Goal: Information Seeking & Learning: Learn about a topic

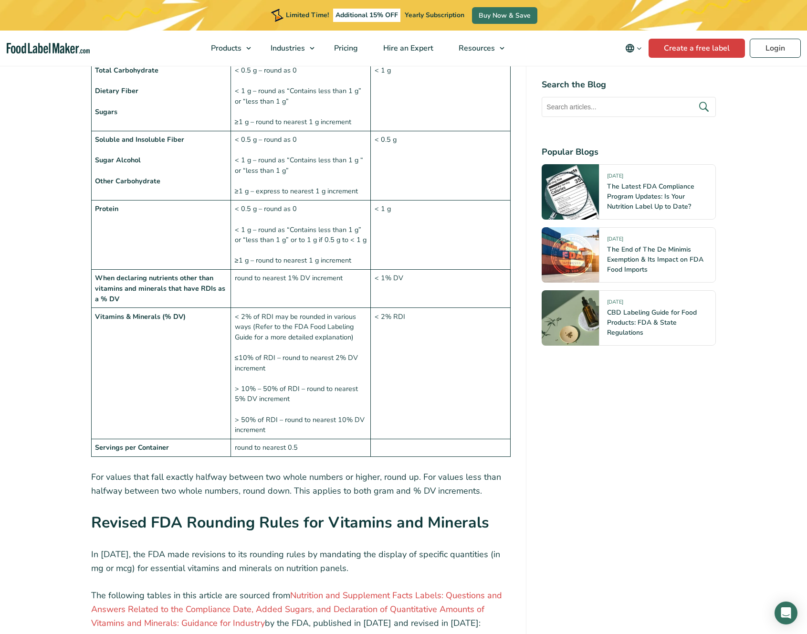
scroll to position [1164, 0]
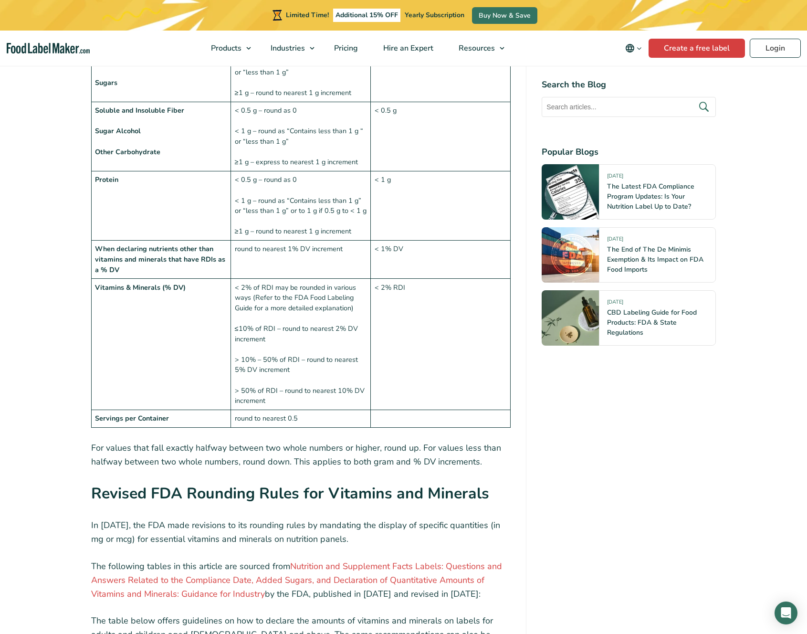
click at [226, 244] on td "When declaring nutrients other than vitamins and minerals that have RDIs as a %…" at bounding box center [161, 259] width 140 height 38
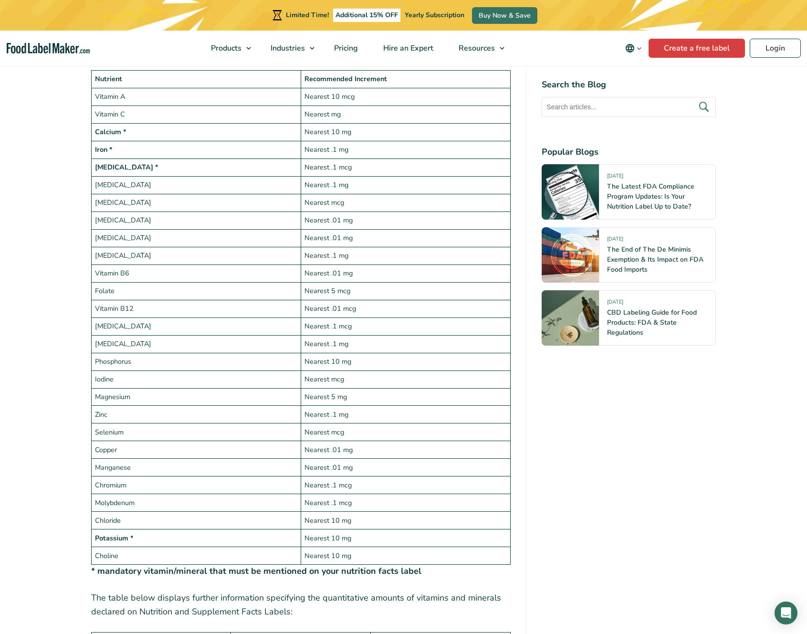
scroll to position [1761, 0]
drag, startPoint x: 134, startPoint y: 540, endPoint x: 132, endPoint y: 531, distance: 8.8
click at [133, 548] on td "Choline" at bounding box center [195, 557] width 209 height 18
click at [104, 424] on td "Selenium" at bounding box center [195, 433] width 209 height 18
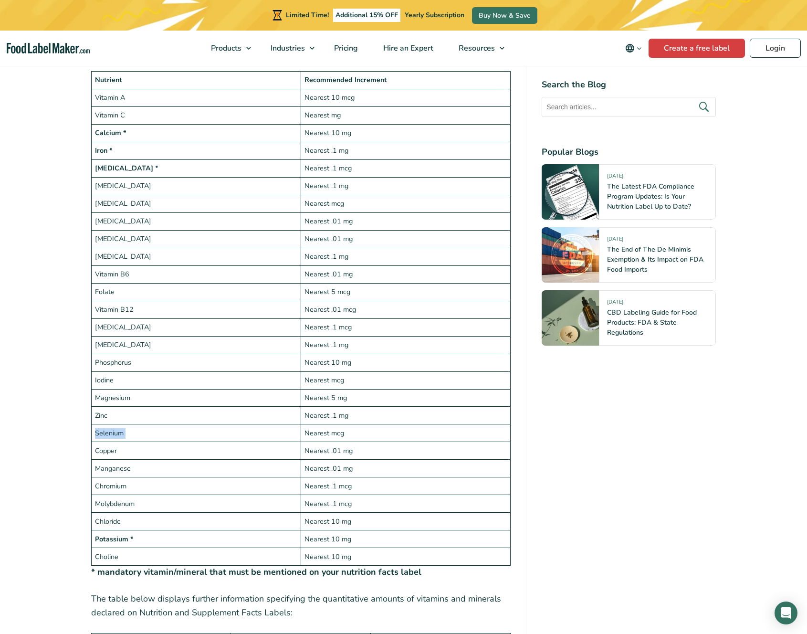
click at [104, 424] on td "Selenium" at bounding box center [195, 433] width 209 height 18
click at [351, 424] on td "Nearest mcg" at bounding box center [405, 433] width 209 height 18
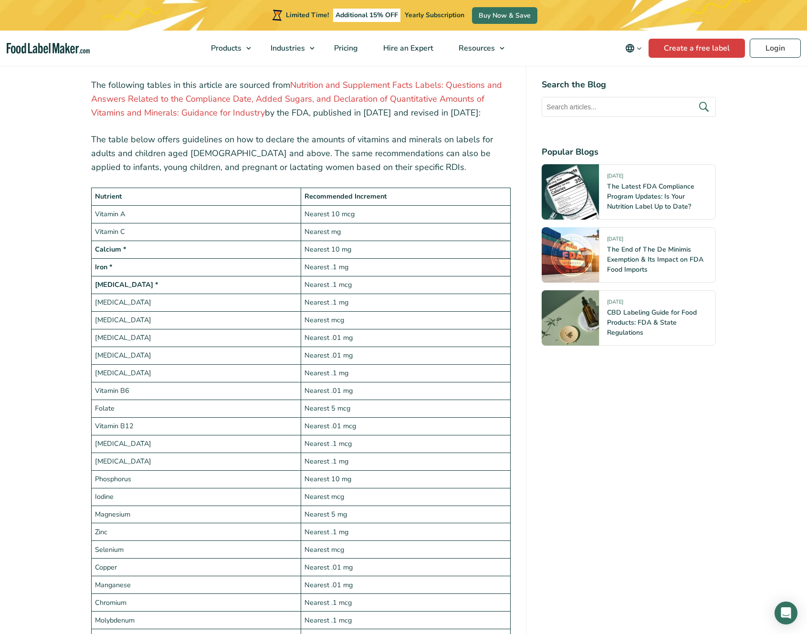
scroll to position [1768, 0]
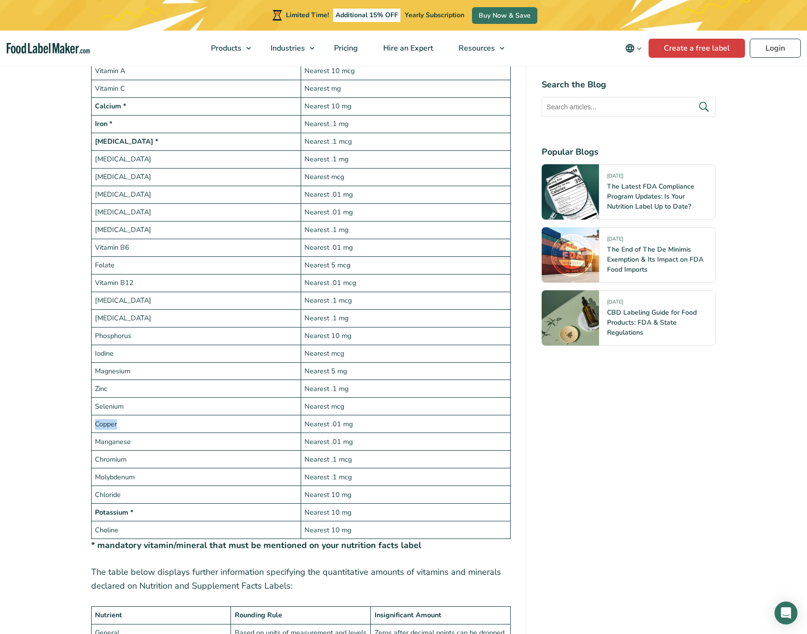
drag, startPoint x: 351, startPoint y: 408, endPoint x: 134, endPoint y: 410, distance: 216.6
click at [134, 410] on tbody "Nutrient Recommended Increment Vitamin A Nearest 10 mcg Vitamin C Nearest mg Ca…" at bounding box center [300, 291] width 419 height 494
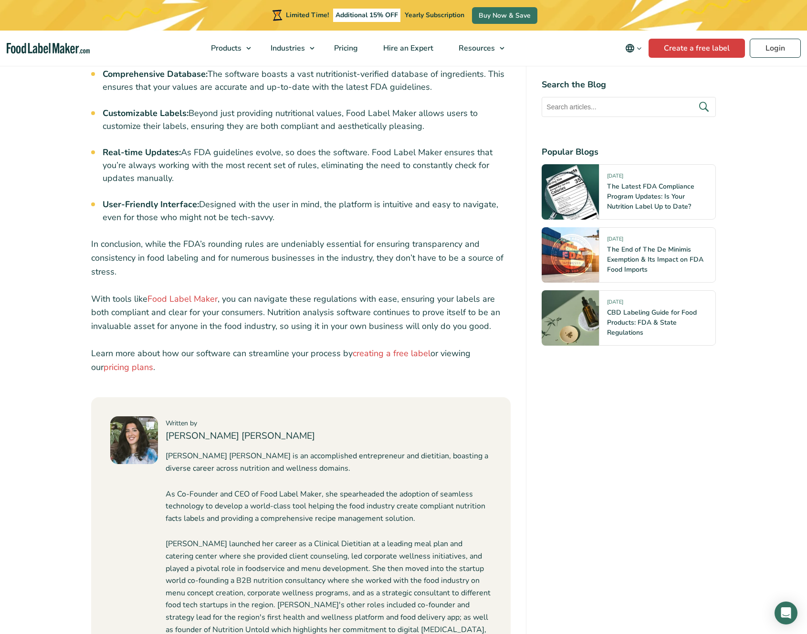
scroll to position [3616, 0]
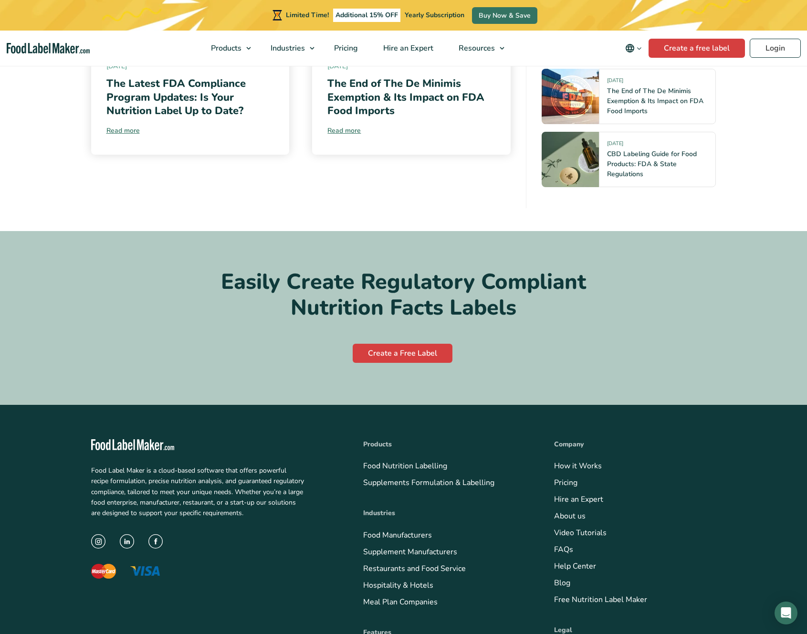
scroll to position [4630, 0]
